Goal: Task Accomplishment & Management: Manage account settings

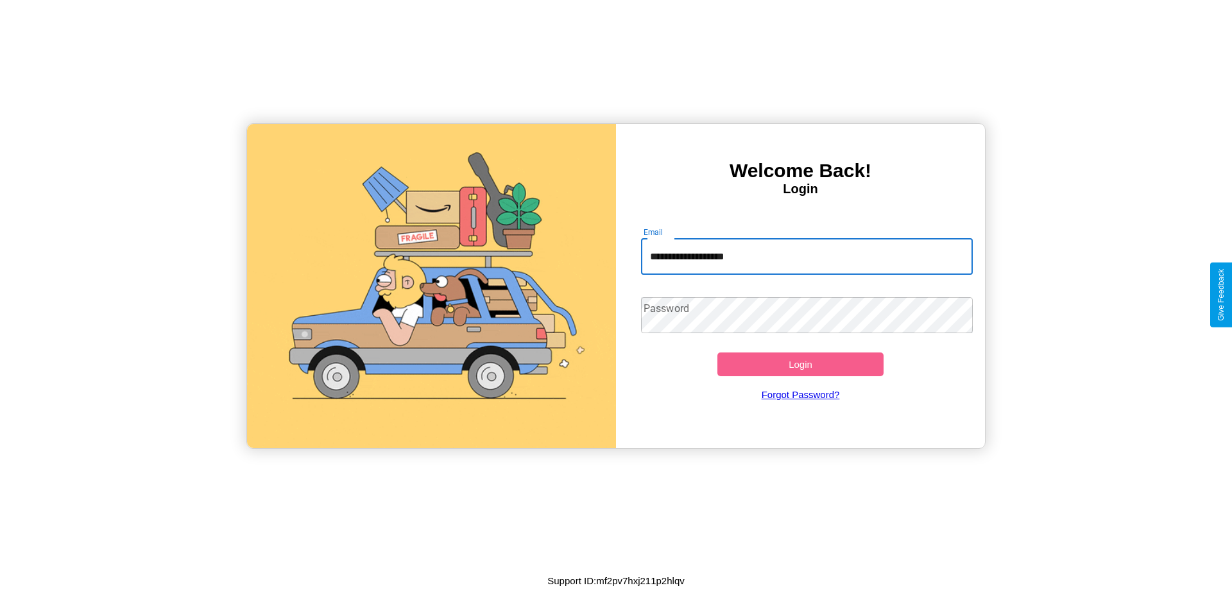
type input "**********"
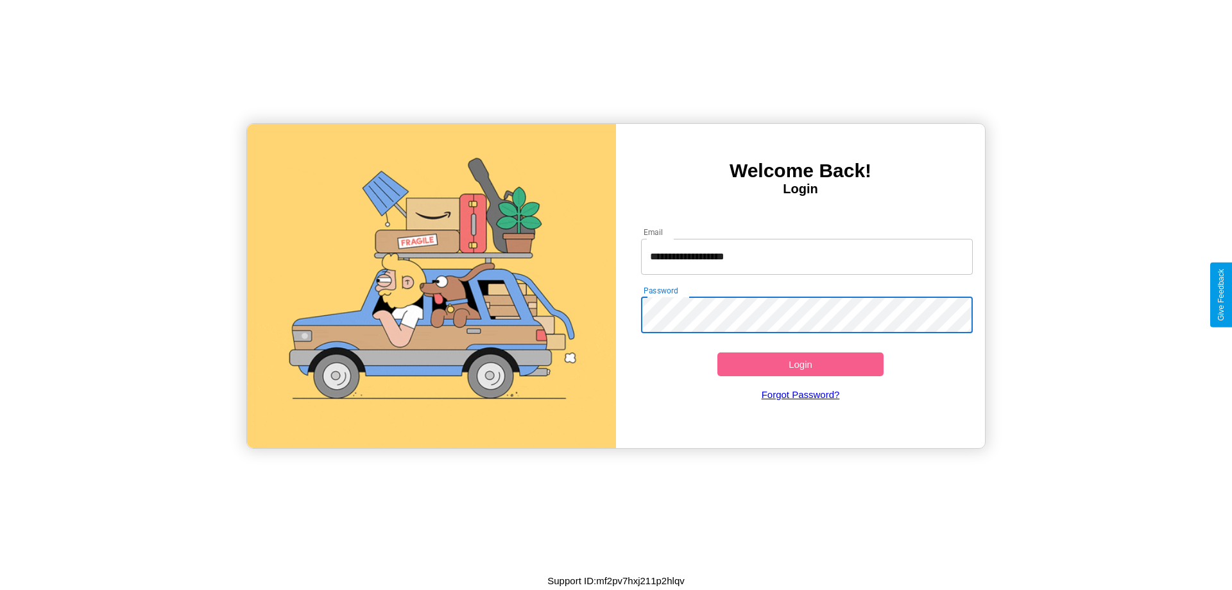
click at [800, 364] on button "Login" at bounding box center [800, 364] width 166 height 24
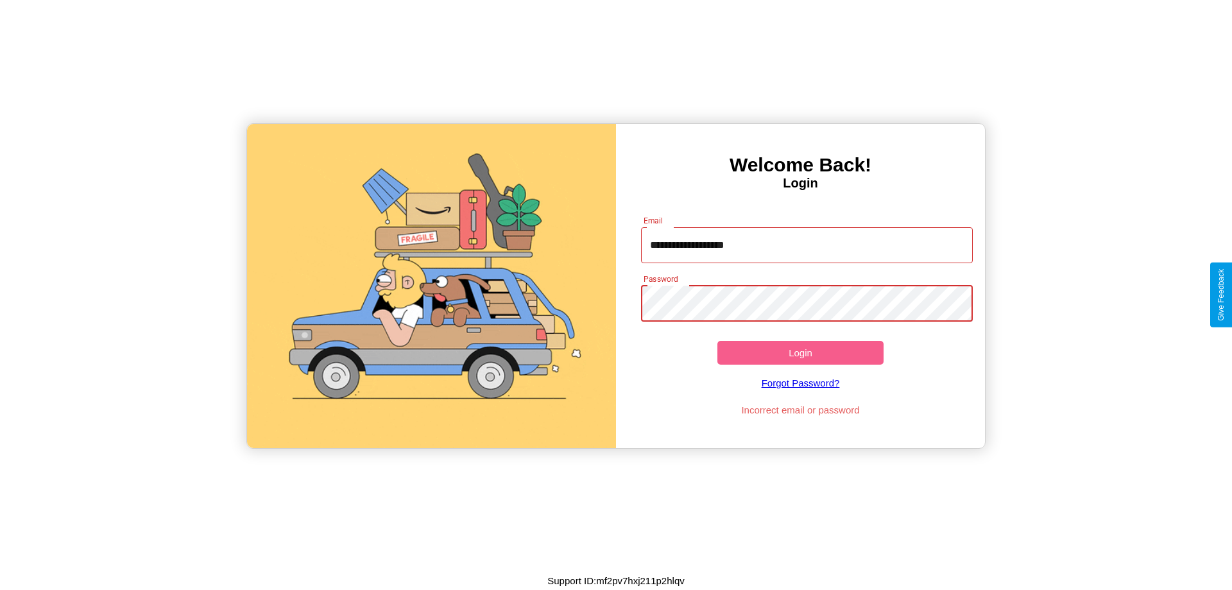
click at [800, 352] on button "Login" at bounding box center [800, 353] width 166 height 24
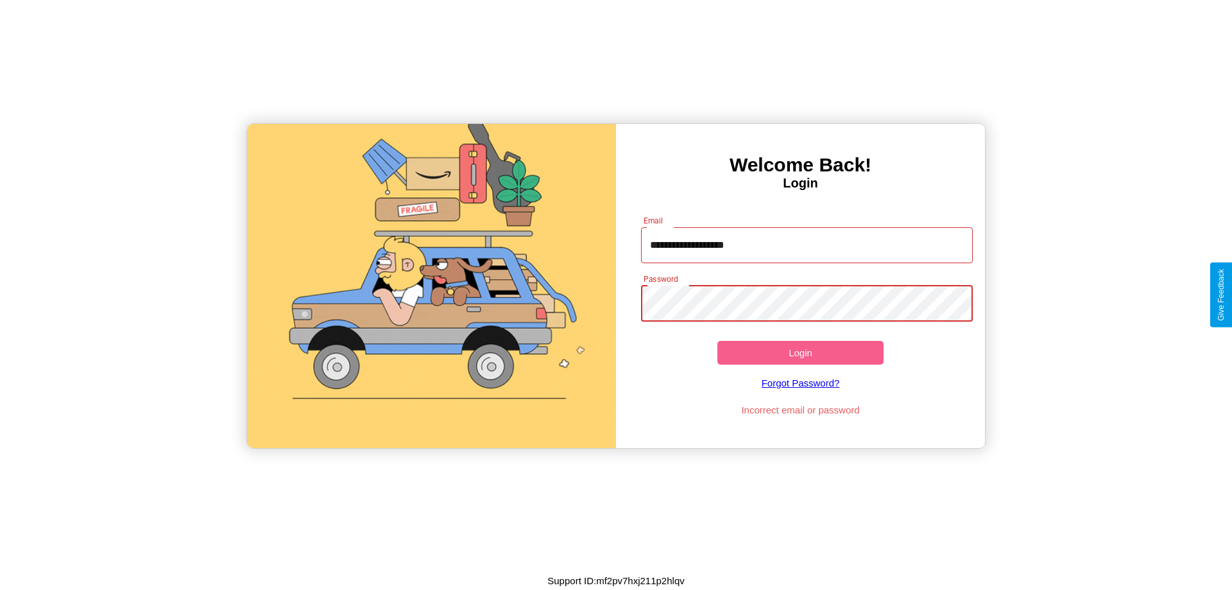
click at [800, 352] on button "Login" at bounding box center [800, 353] width 166 height 24
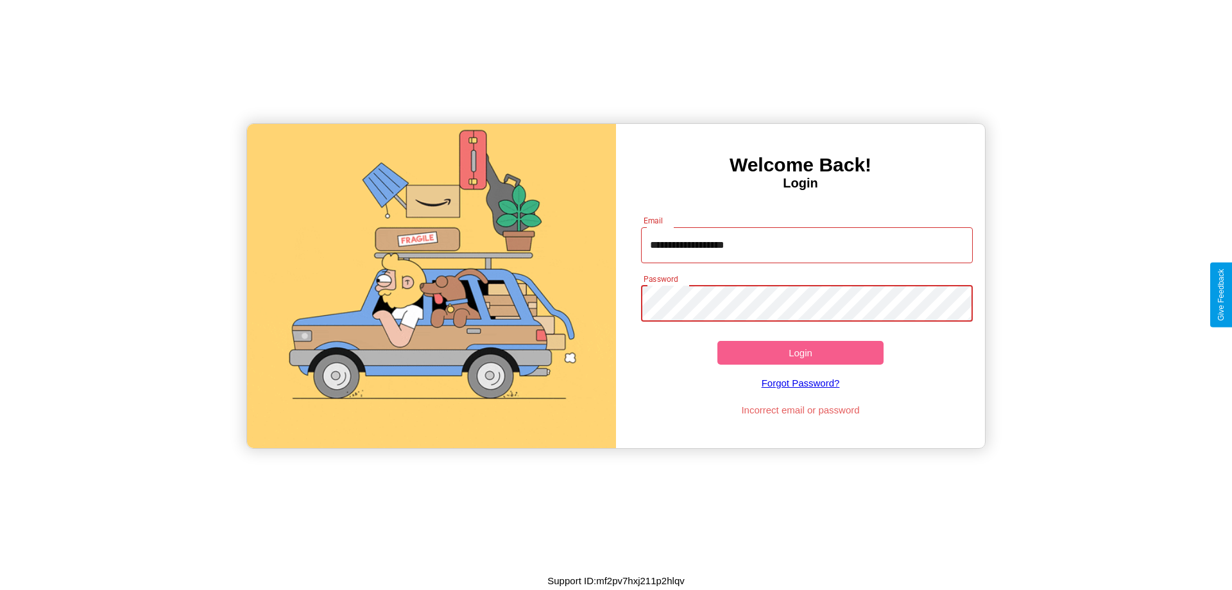
click at [800, 352] on button "Login" at bounding box center [800, 353] width 166 height 24
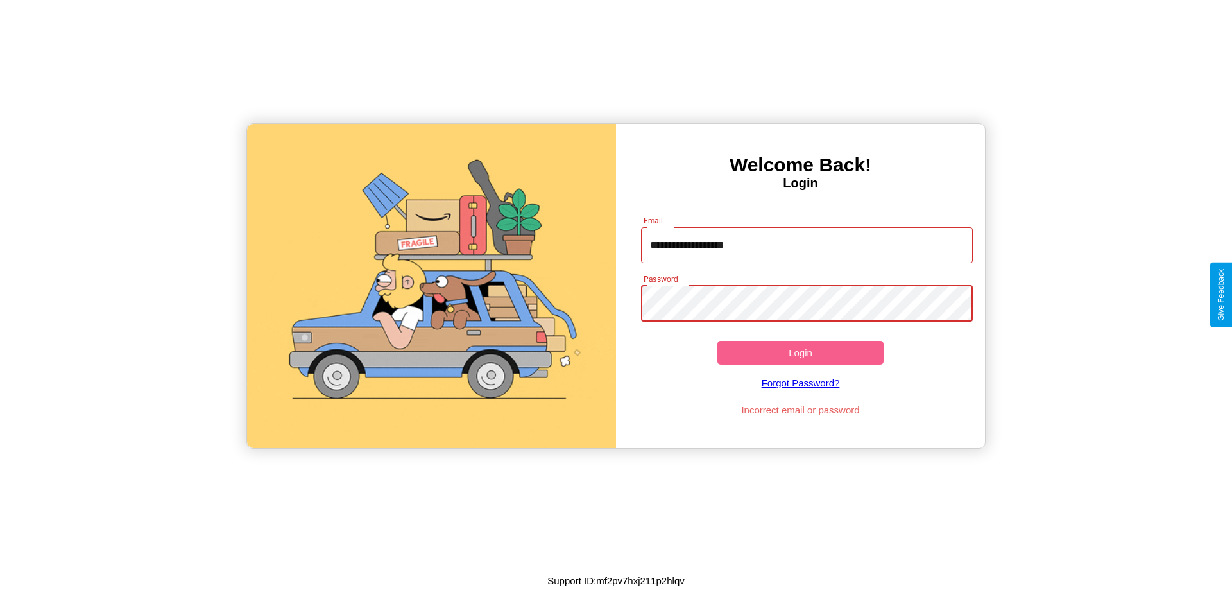
click at [800, 352] on button "Login" at bounding box center [800, 353] width 166 height 24
